Goal: Task Accomplishment & Management: Manage account settings

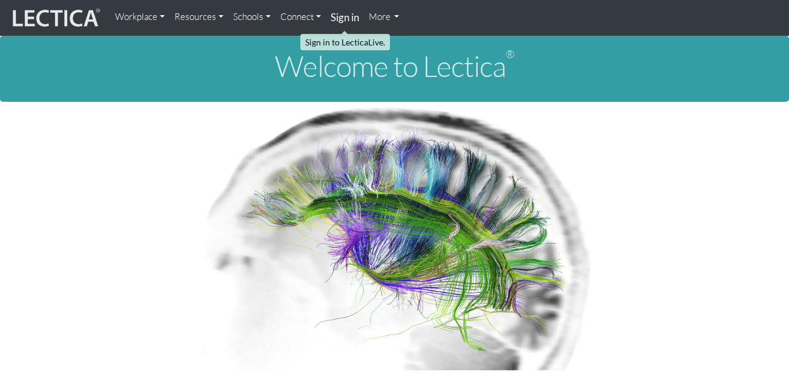
click at [344, 22] on strong "Sign in" at bounding box center [345, 17] width 28 height 13
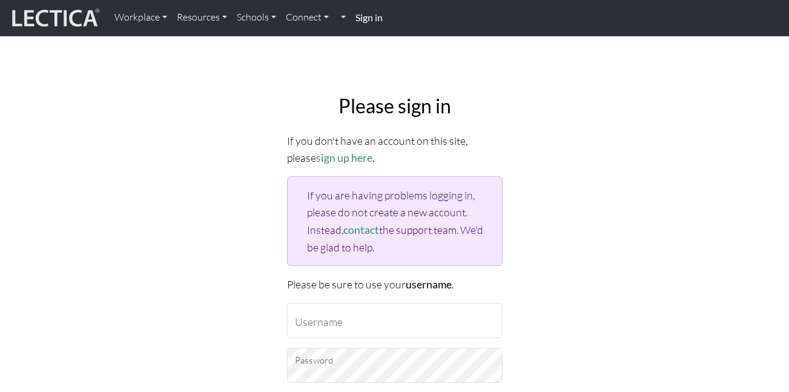
scroll to position [242, 0]
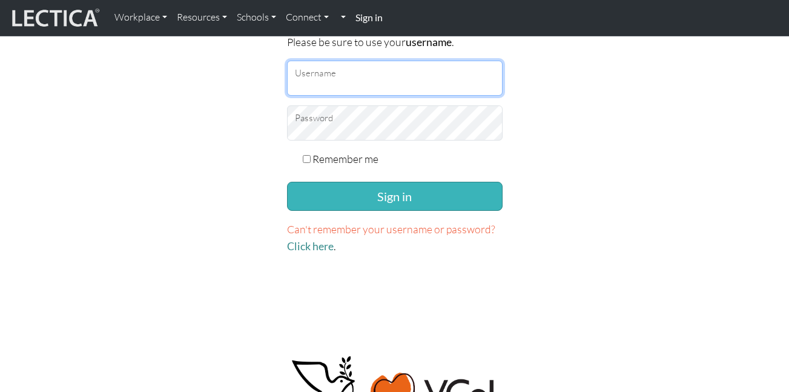
type input "zackvr"
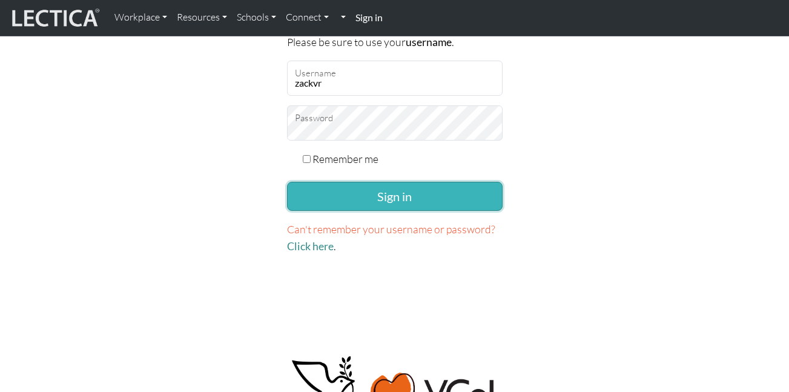
click at [349, 197] on button "Sign in" at bounding box center [395, 196] width 216 height 29
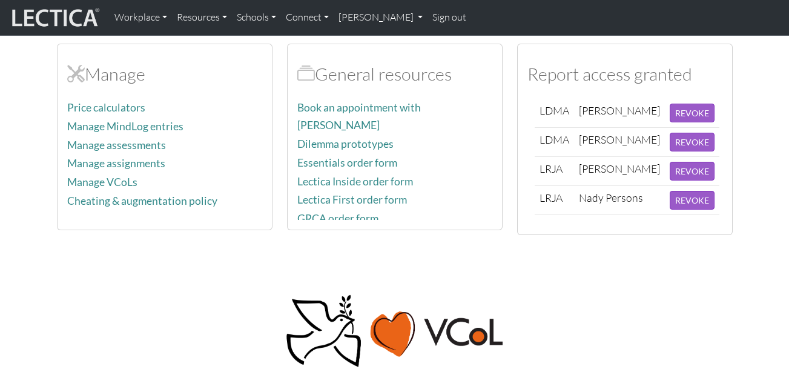
scroll to position [545, 0]
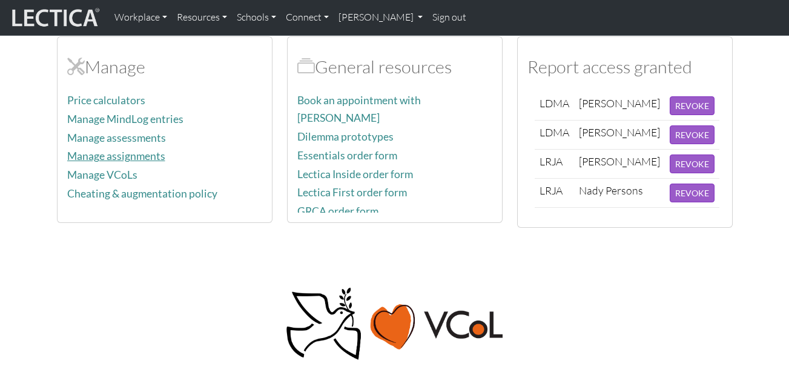
click at [117, 150] on link "Manage assignments" at bounding box center [116, 156] width 98 height 13
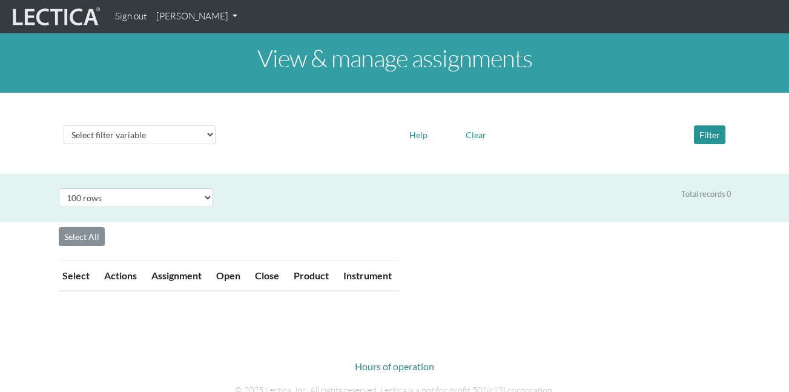
select select "100"
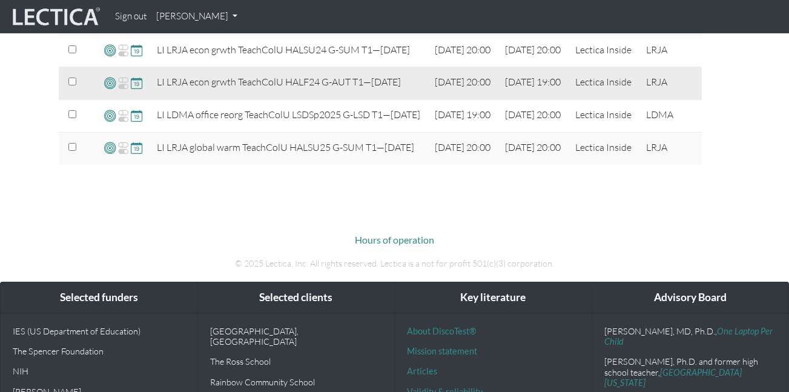
scroll to position [484, 0]
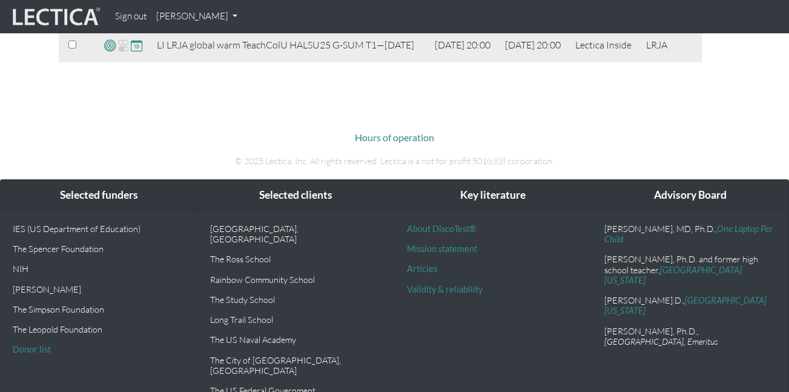
click at [134, 53] on span at bounding box center [137, 46] width 12 height 14
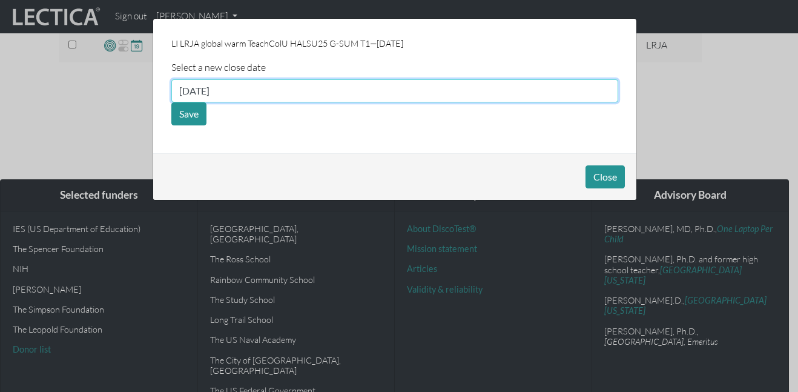
click at [238, 91] on input "09/05/2025" at bounding box center [394, 90] width 447 height 23
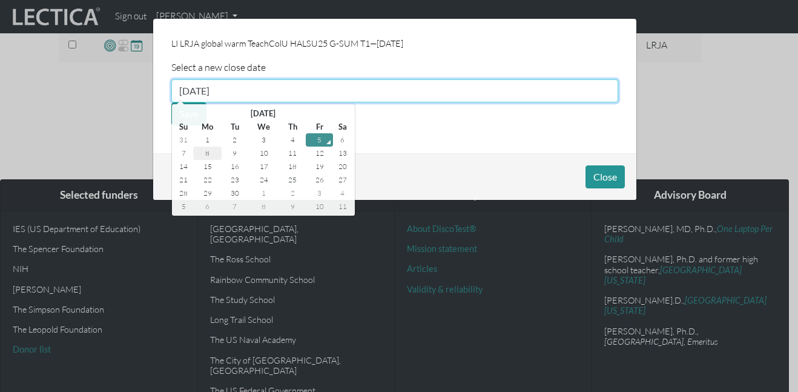
click at [215, 152] on td "8" at bounding box center [207, 153] width 28 height 13
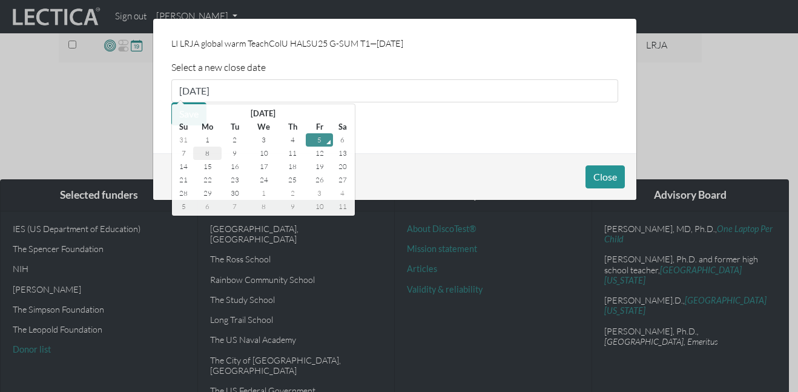
type input "09/08/2025"
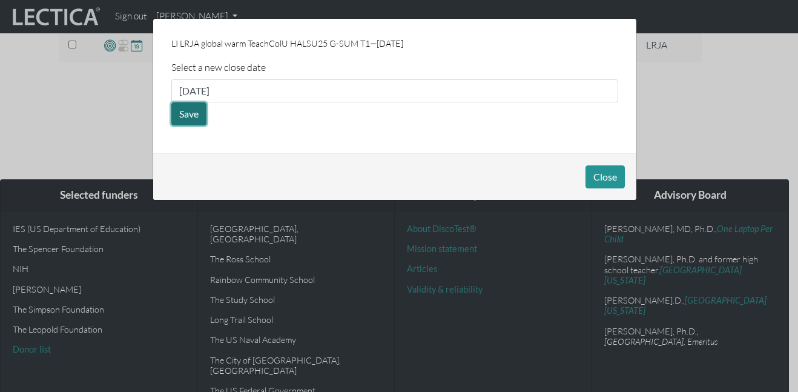
click at [199, 121] on button "Save" at bounding box center [188, 113] width 35 height 23
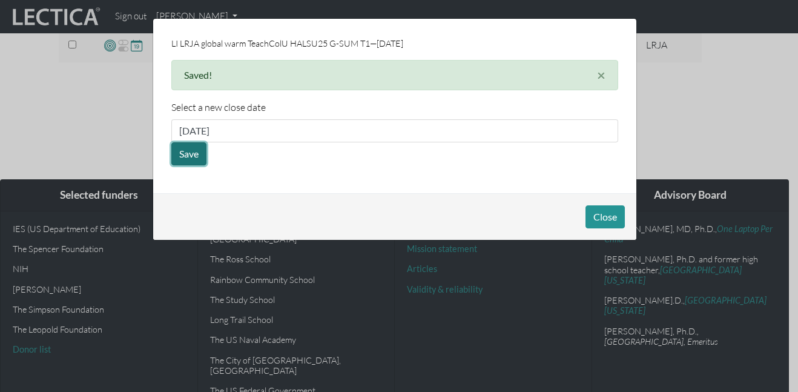
click at [193, 152] on button "Save" at bounding box center [188, 153] width 35 height 23
click at [274, 163] on div "Select a new close date 09/08/2025 Save" at bounding box center [394, 132] width 447 height 65
click at [615, 217] on button "Close" at bounding box center [605, 216] width 39 height 23
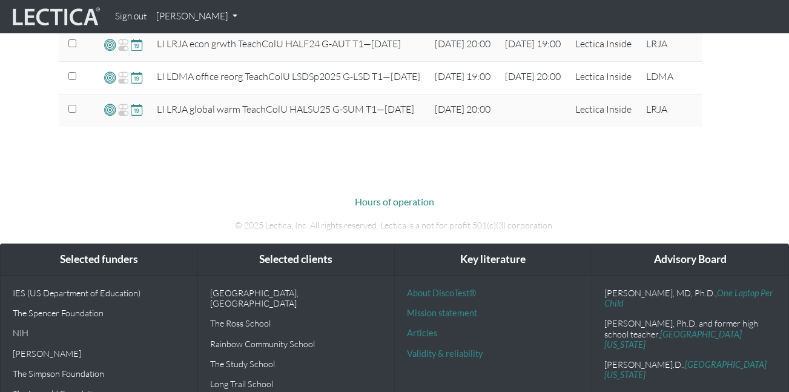
scroll to position [424, 0]
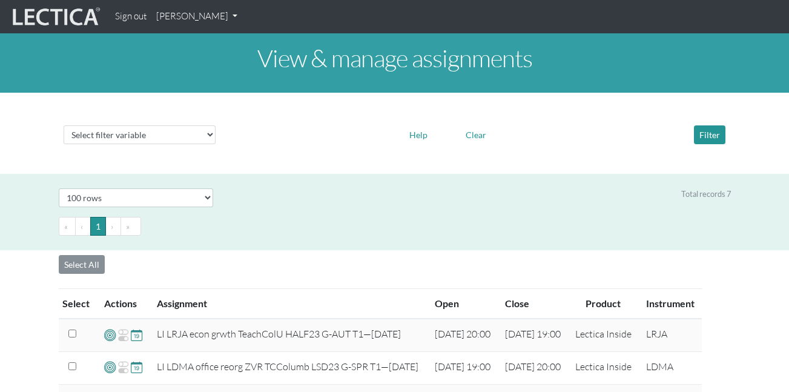
select select "100"
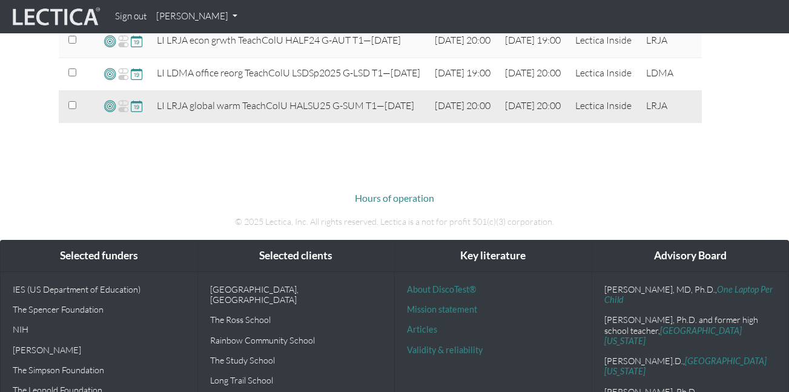
click at [134, 113] on span at bounding box center [137, 106] width 12 height 14
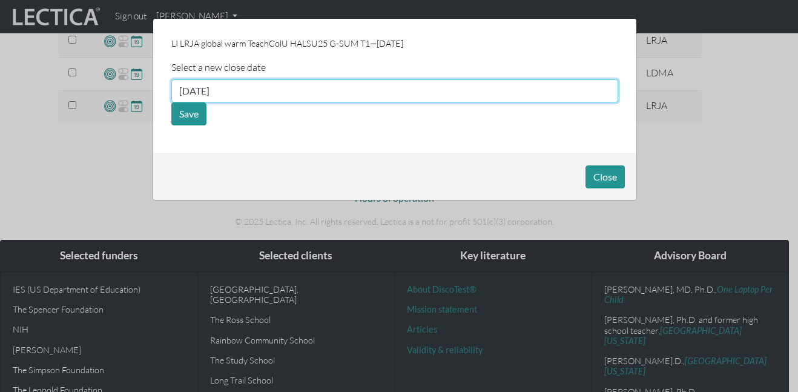
click at [214, 86] on input "[DATE]" at bounding box center [394, 90] width 447 height 23
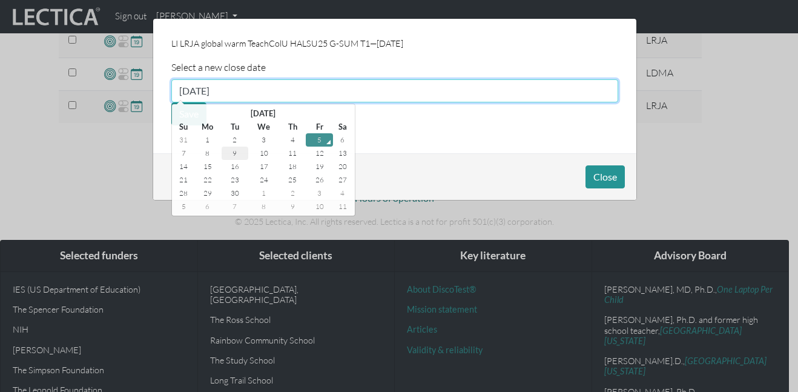
click at [228, 153] on td "9" at bounding box center [235, 153] width 27 height 13
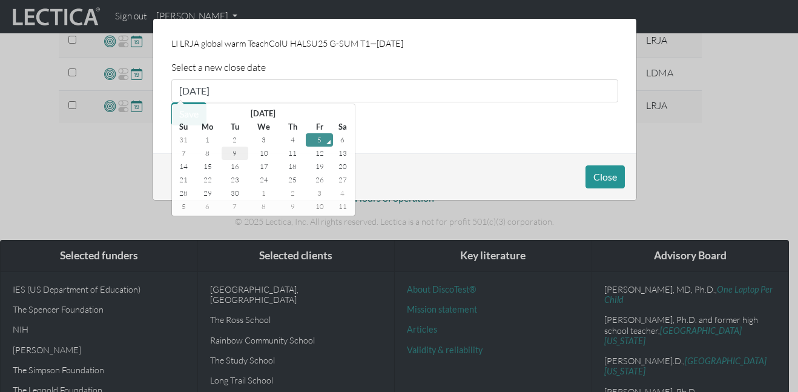
type input "09/09/2025"
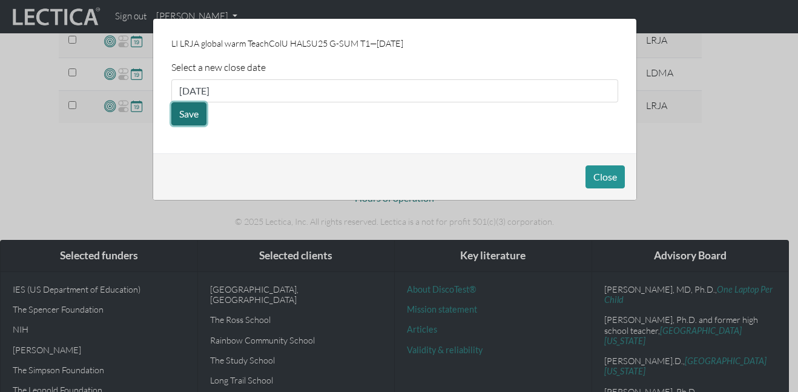
click at [190, 115] on button "Save" at bounding box center [188, 113] width 35 height 23
click at [199, 112] on button "Save" at bounding box center [188, 113] width 35 height 23
click at [603, 179] on button "Close" at bounding box center [605, 176] width 39 height 23
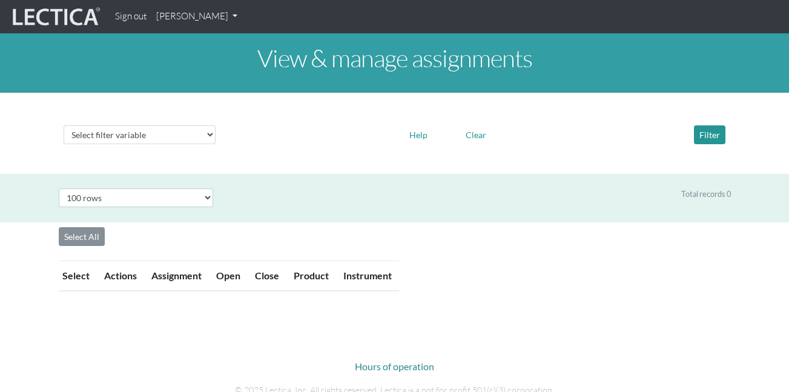
select select "100"
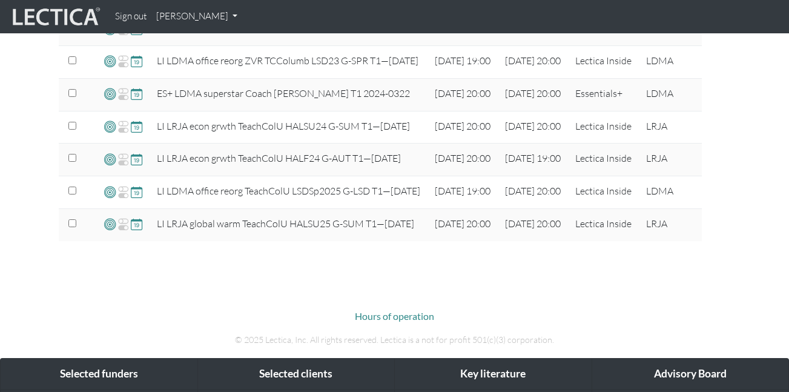
scroll to position [141, 0]
